Goal: Transaction & Acquisition: Purchase product/service

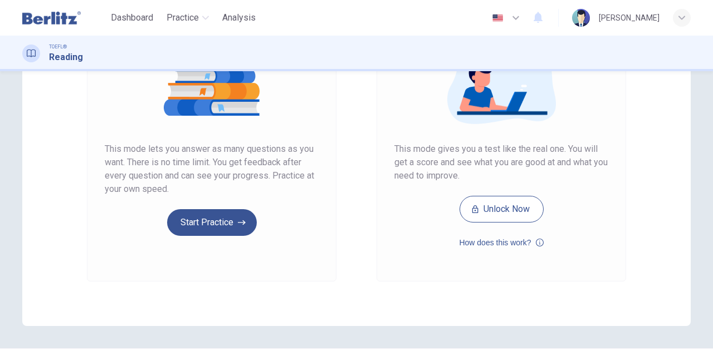
scroll to position [187, 0]
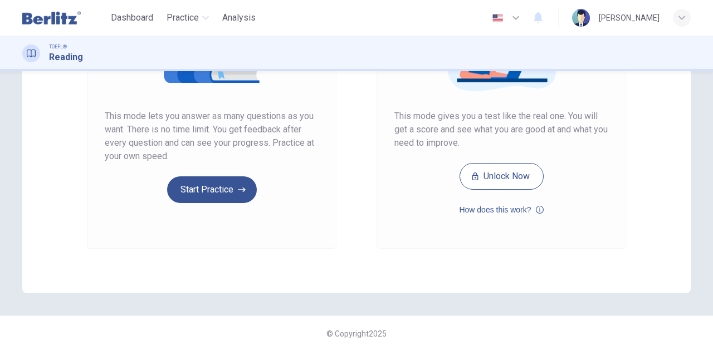
drag, startPoint x: 483, startPoint y: 147, endPoint x: 459, endPoint y: 117, distance: 38.8
click at [459, 118] on span "This mode gives you a test like the real one. You will get a score and see what…" at bounding box center [501, 130] width 214 height 40
click at [458, 116] on span "This mode gives you a test like the real one. You will get a score and see what…" at bounding box center [501, 130] width 214 height 40
click at [507, 173] on button "Unlock Now" at bounding box center [501, 176] width 84 height 27
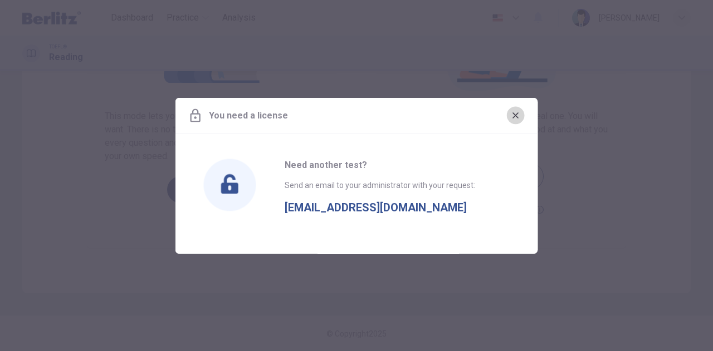
click at [517, 114] on icon "button" at bounding box center [515, 115] width 6 height 6
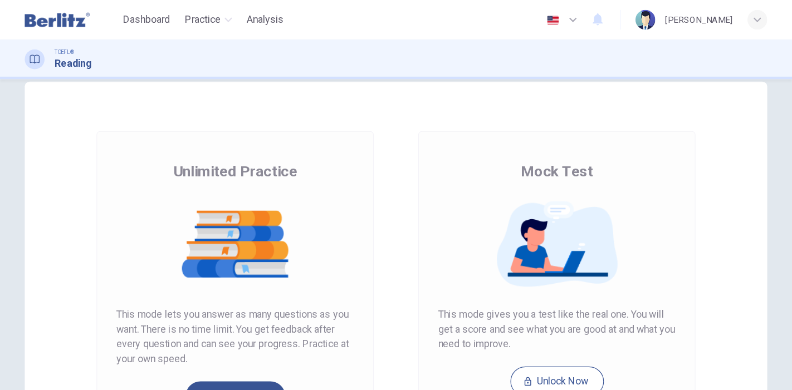
scroll to position [76, 0]
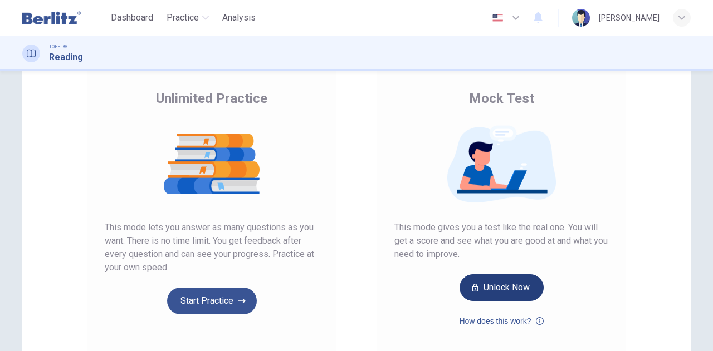
click at [500, 290] on button "Unlock Now" at bounding box center [501, 287] width 84 height 27
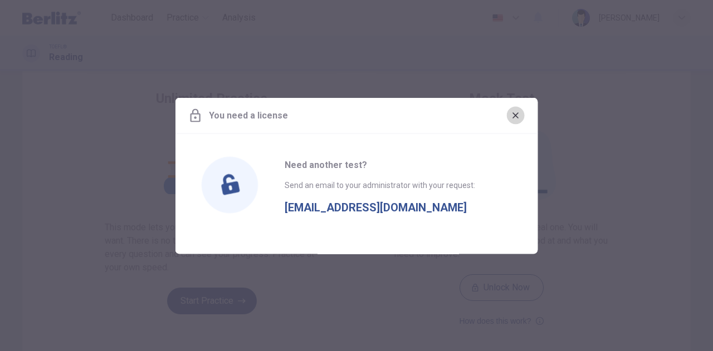
click at [513, 115] on icon "button" at bounding box center [515, 115] width 9 height 9
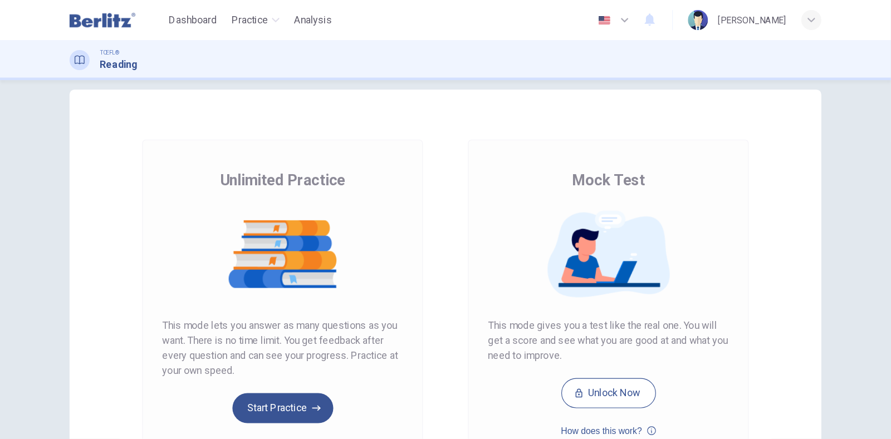
scroll to position [14, 0]
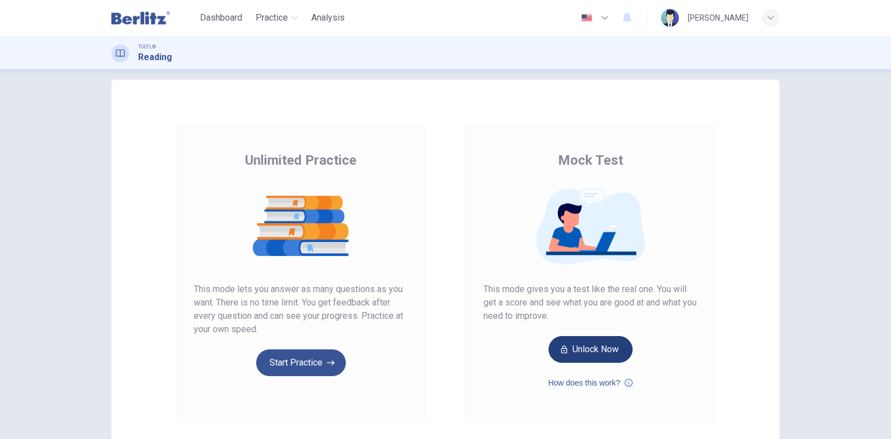
click at [599, 342] on button "Unlock Now" at bounding box center [590, 349] width 84 height 27
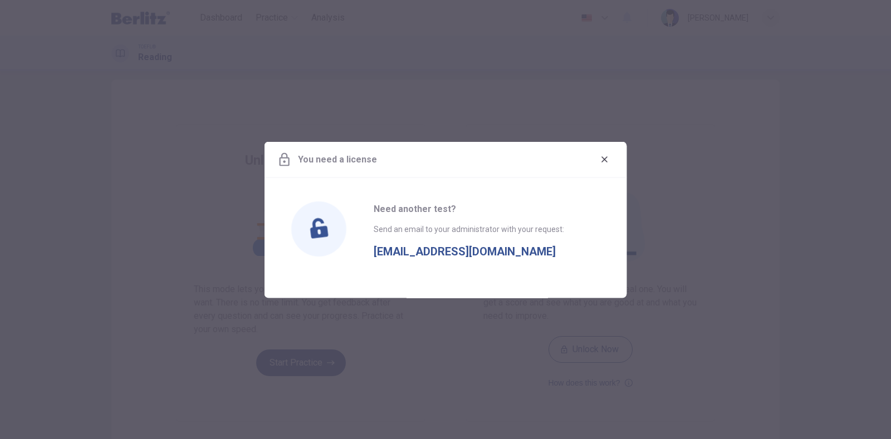
click at [606, 159] on icon "button" at bounding box center [604, 159] width 9 height 9
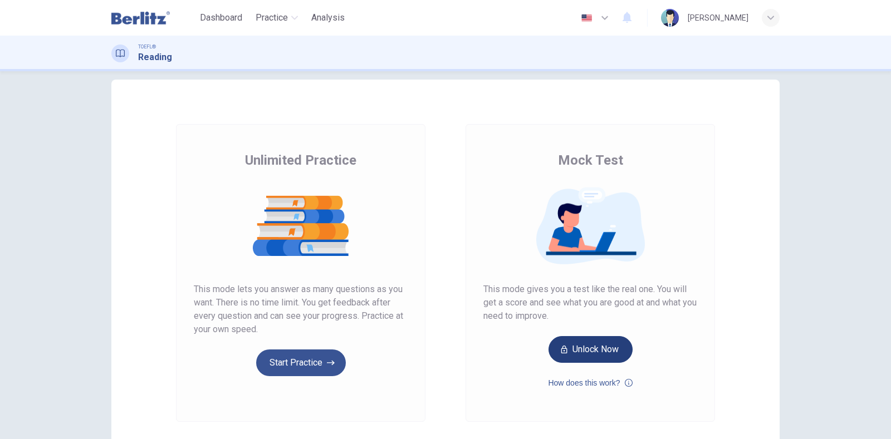
click at [613, 344] on button "Unlock Now" at bounding box center [590, 349] width 84 height 27
